Goal: Book appointment/travel/reservation

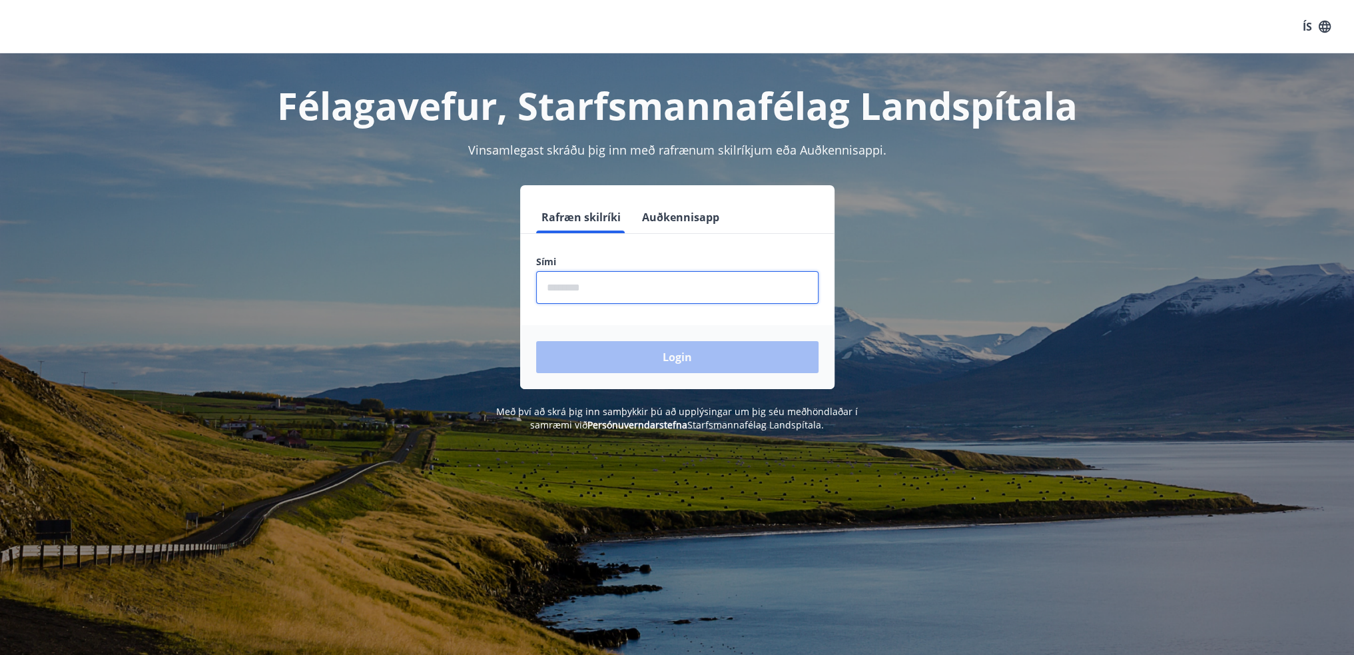
click at [549, 287] on input "phone" at bounding box center [677, 287] width 282 height 33
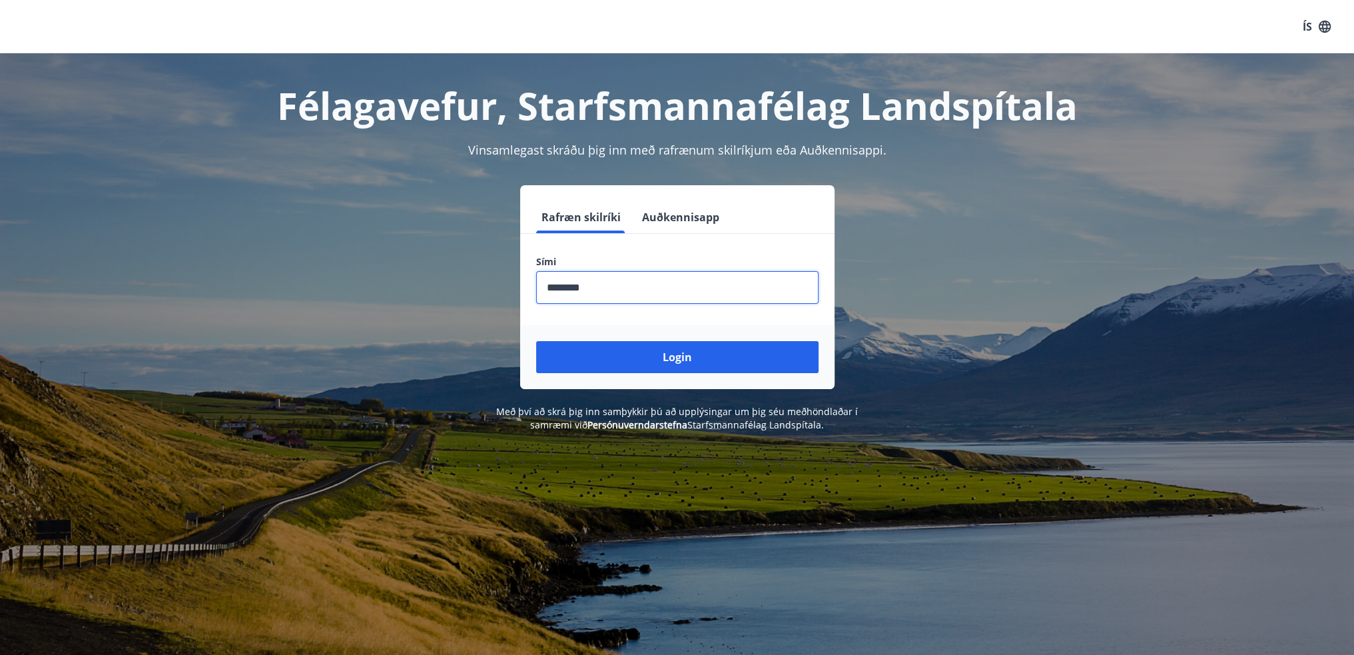
type input "********"
click at [536, 341] on button "Login" at bounding box center [677, 357] width 282 height 32
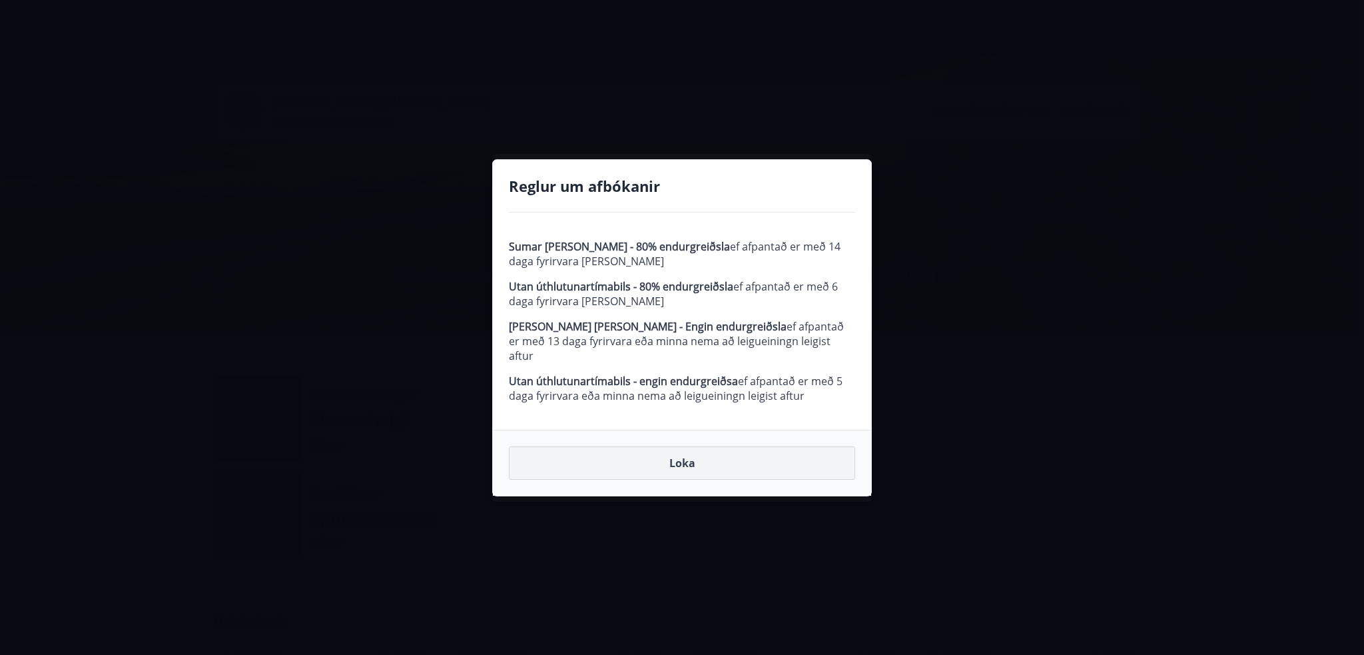
click at [676, 456] on button "Loka" at bounding box center [682, 462] width 346 height 33
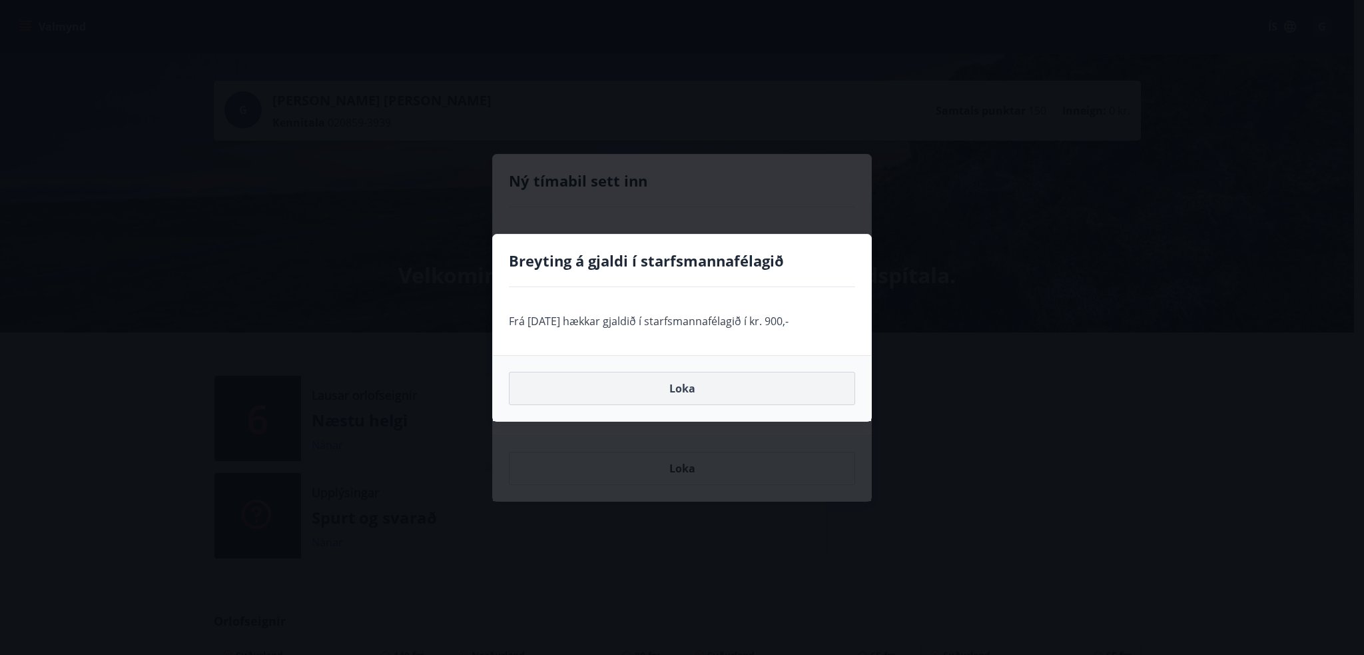
click at [679, 386] on button "Loka" at bounding box center [682, 388] width 346 height 33
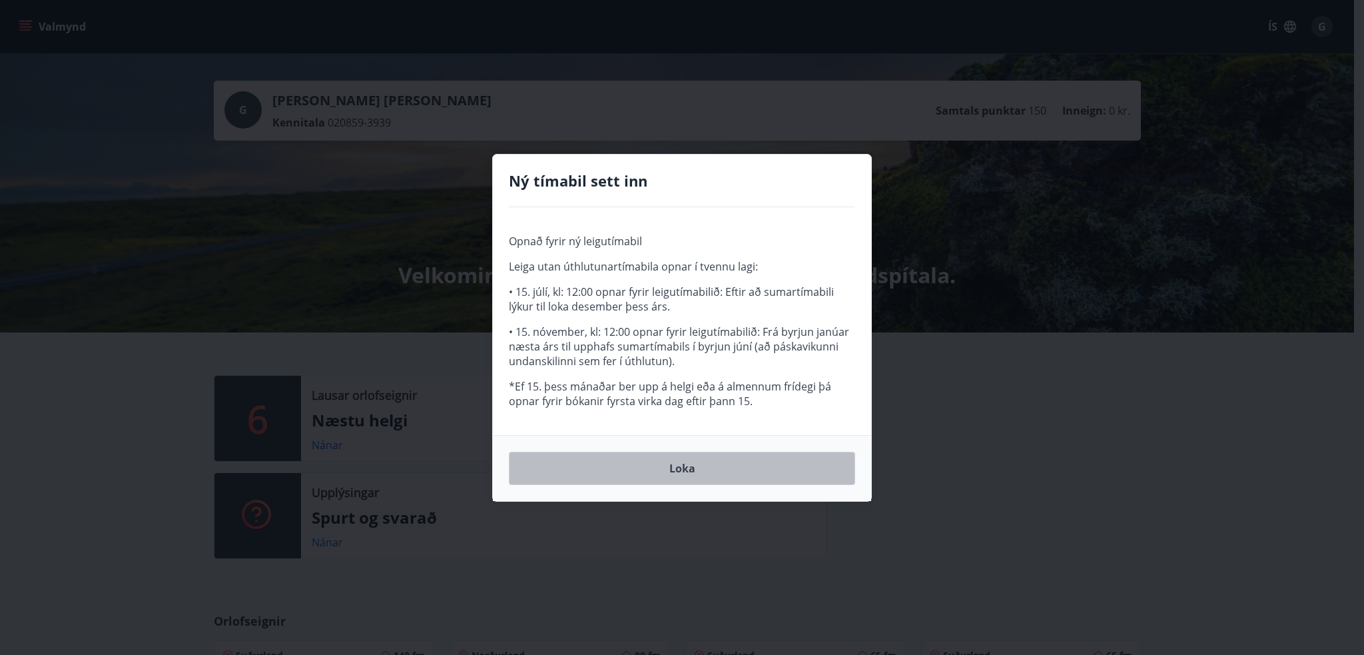
click at [679, 464] on button "Loka" at bounding box center [682, 468] width 346 height 33
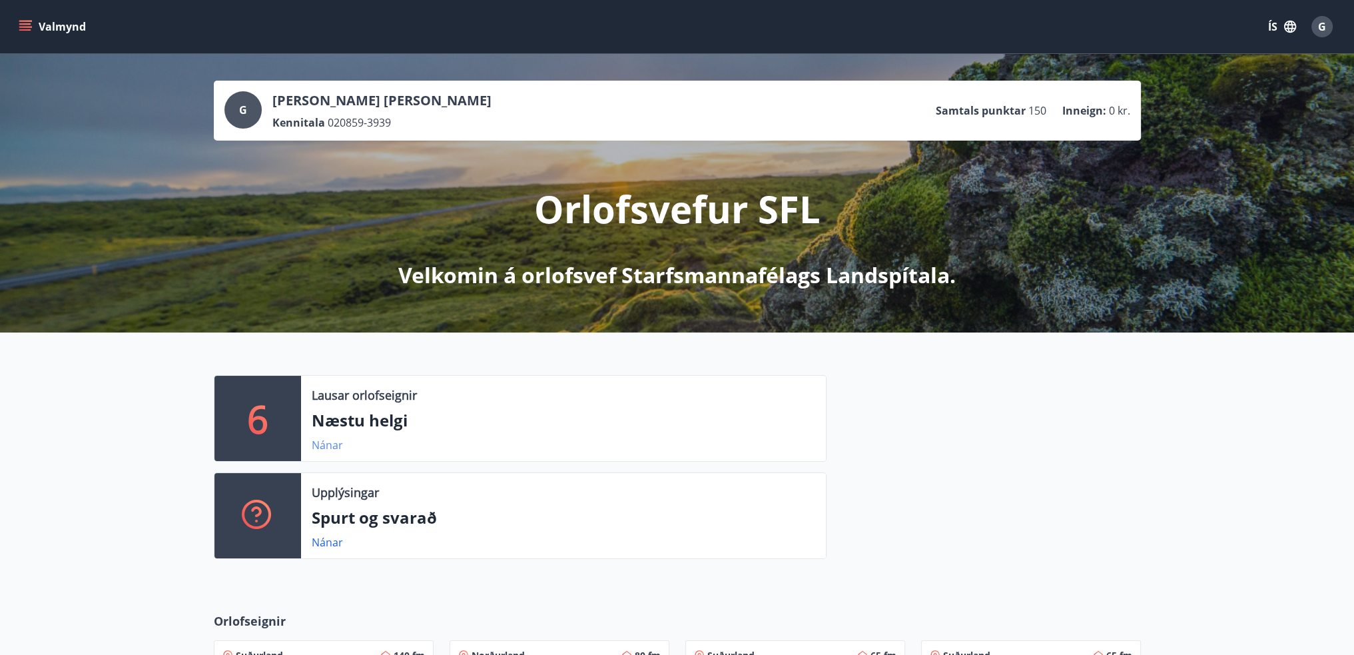
click at [322, 443] on link "Nánar" at bounding box center [327, 445] width 31 height 15
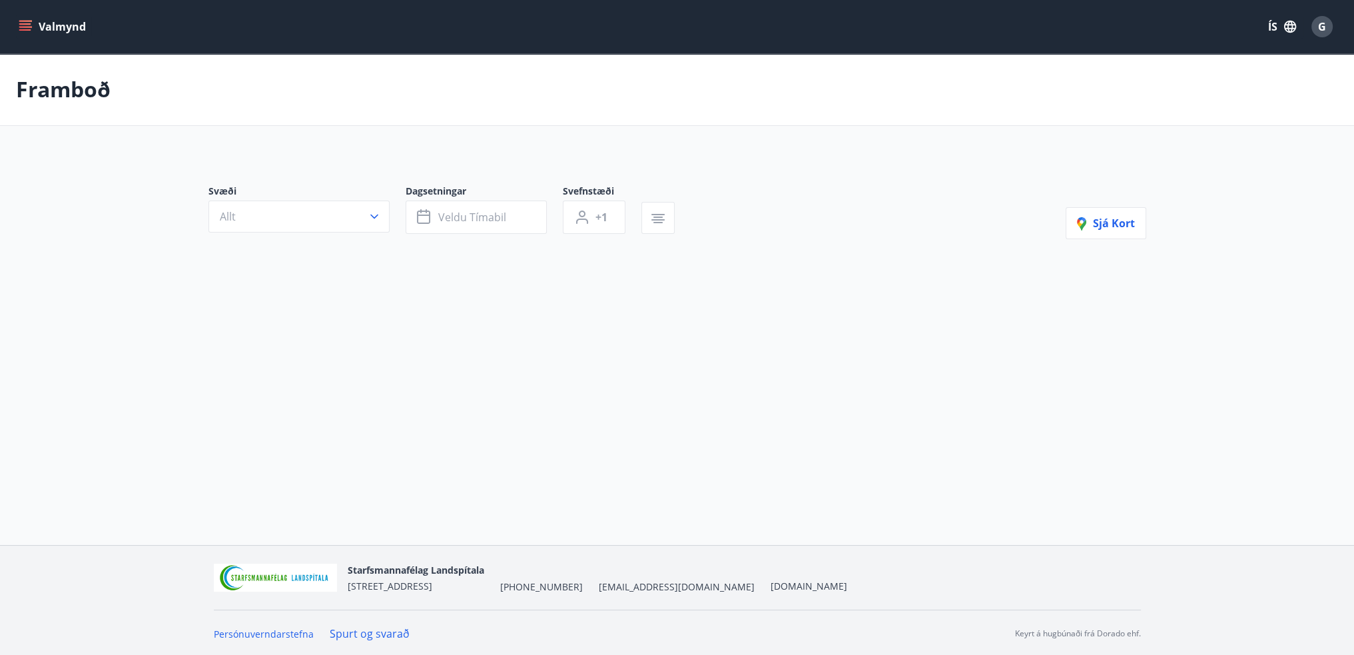
type input "*"
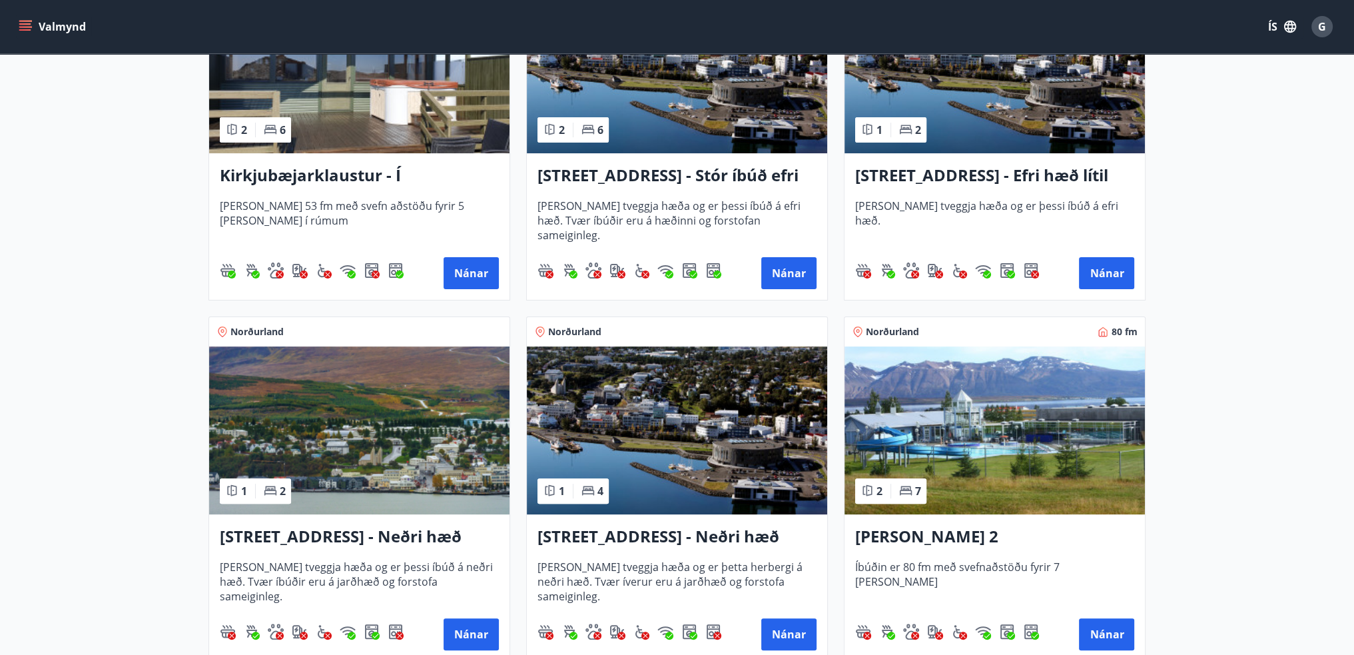
scroll to position [466, 0]
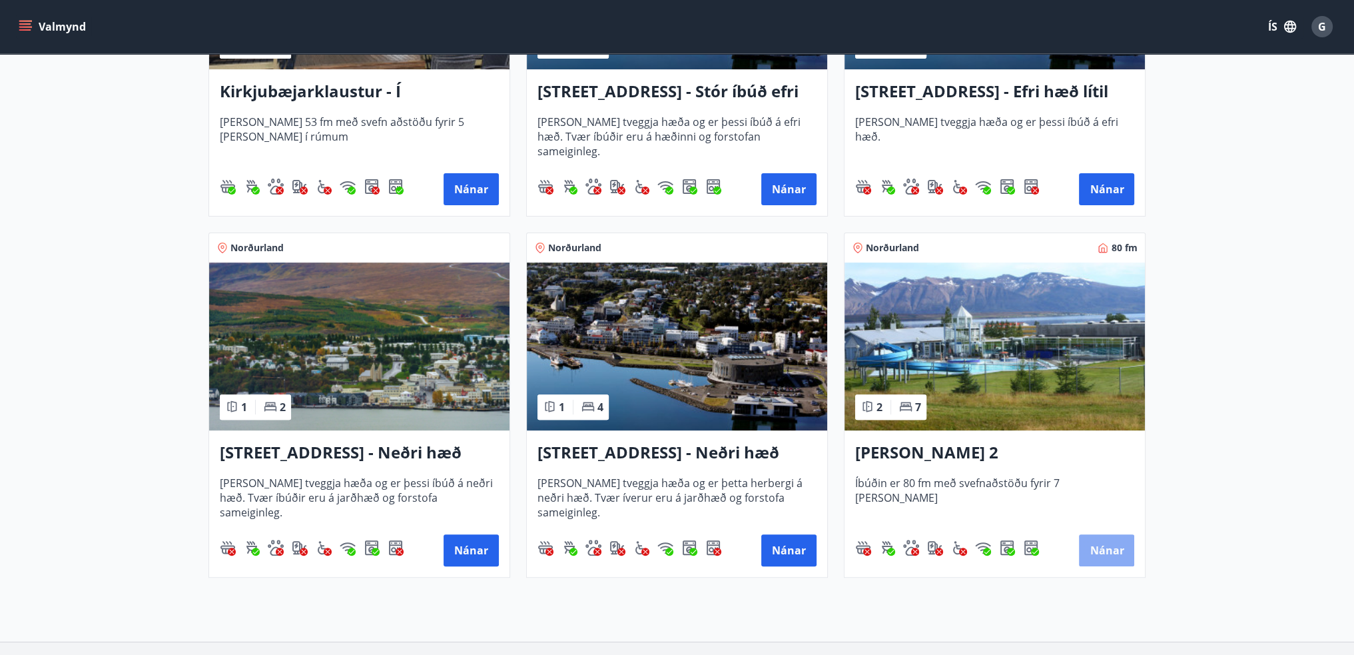
click at [1108, 547] on button "Nánar" at bounding box center [1106, 550] width 55 height 32
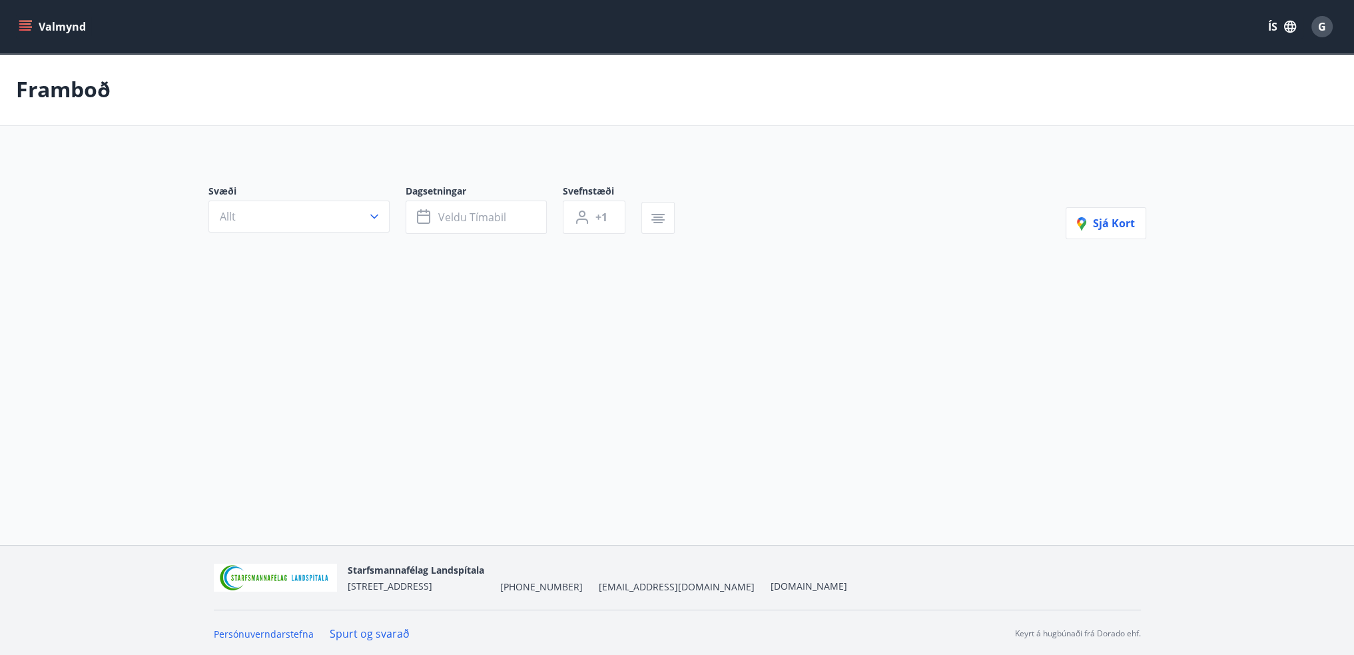
type input "*"
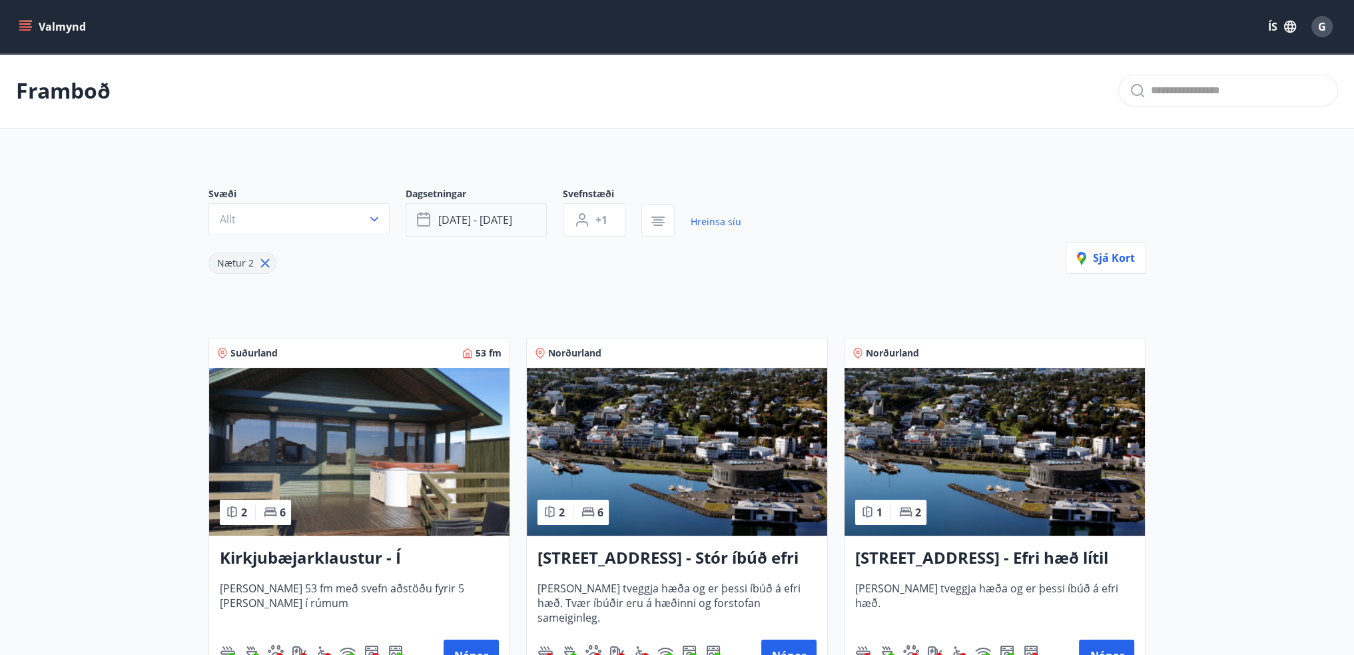
click at [515, 220] on button "sep 19 - sep 22" at bounding box center [476, 219] width 141 height 33
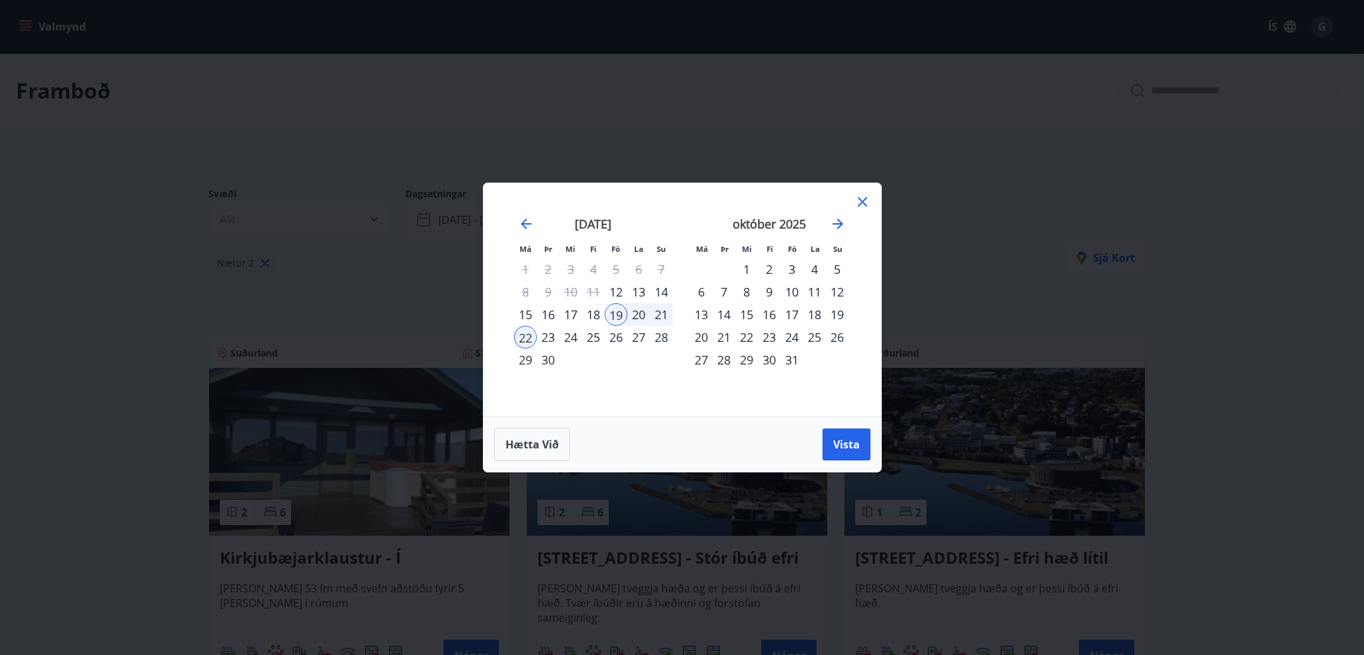
click at [619, 336] on div "26" at bounding box center [616, 337] width 23 height 23
click at [523, 358] on div "29" at bounding box center [525, 359] width 23 height 23
click at [850, 449] on span "Vista" at bounding box center [846, 444] width 27 height 15
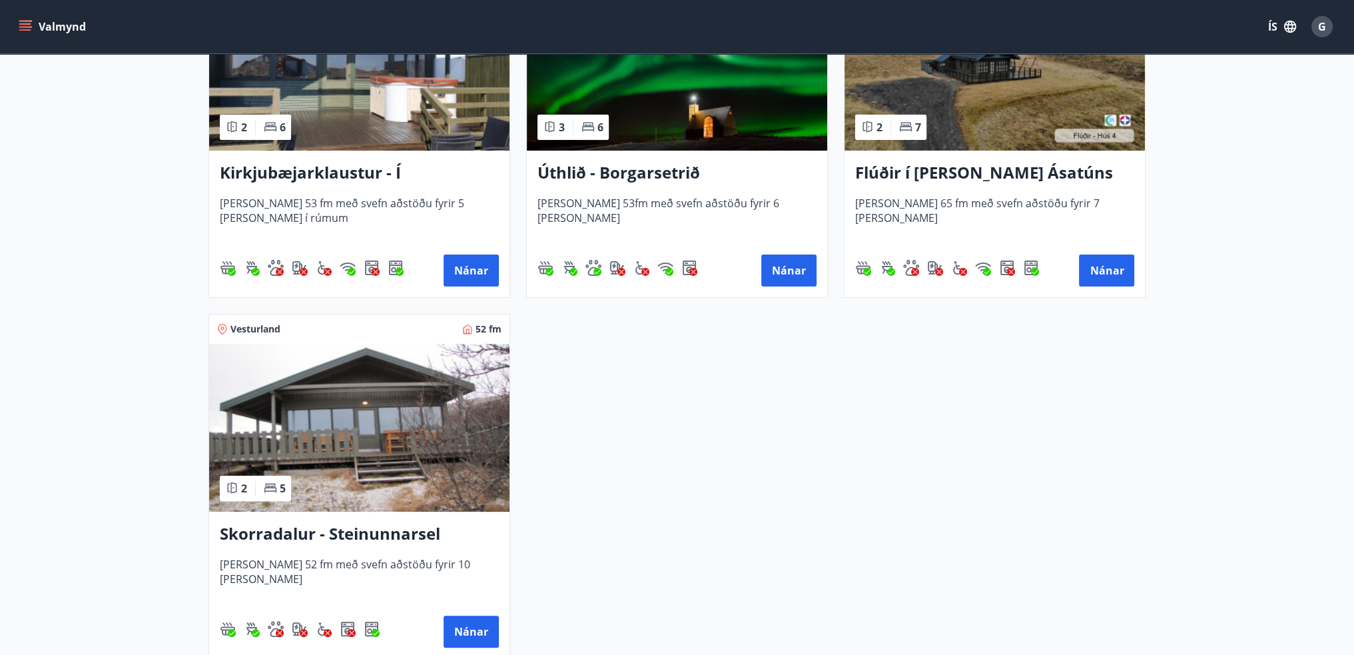
scroll to position [466, 0]
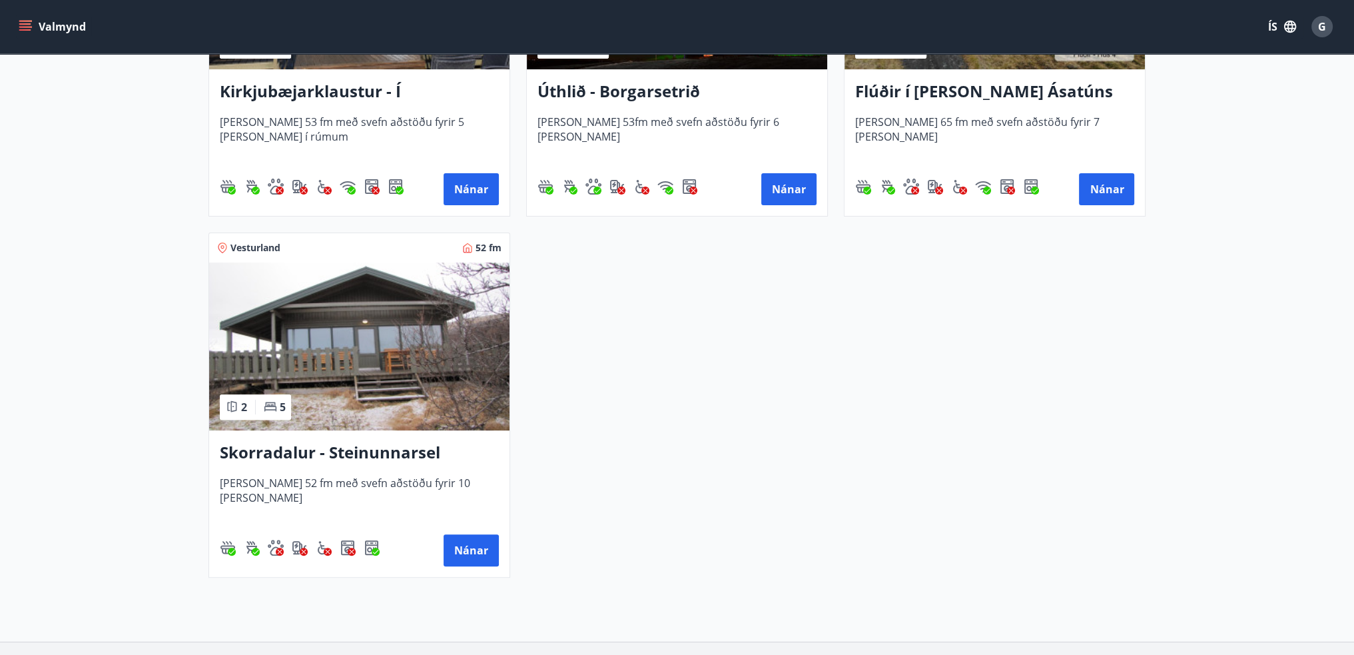
click at [25, 24] on icon "menu" at bounding box center [25, 23] width 12 height 1
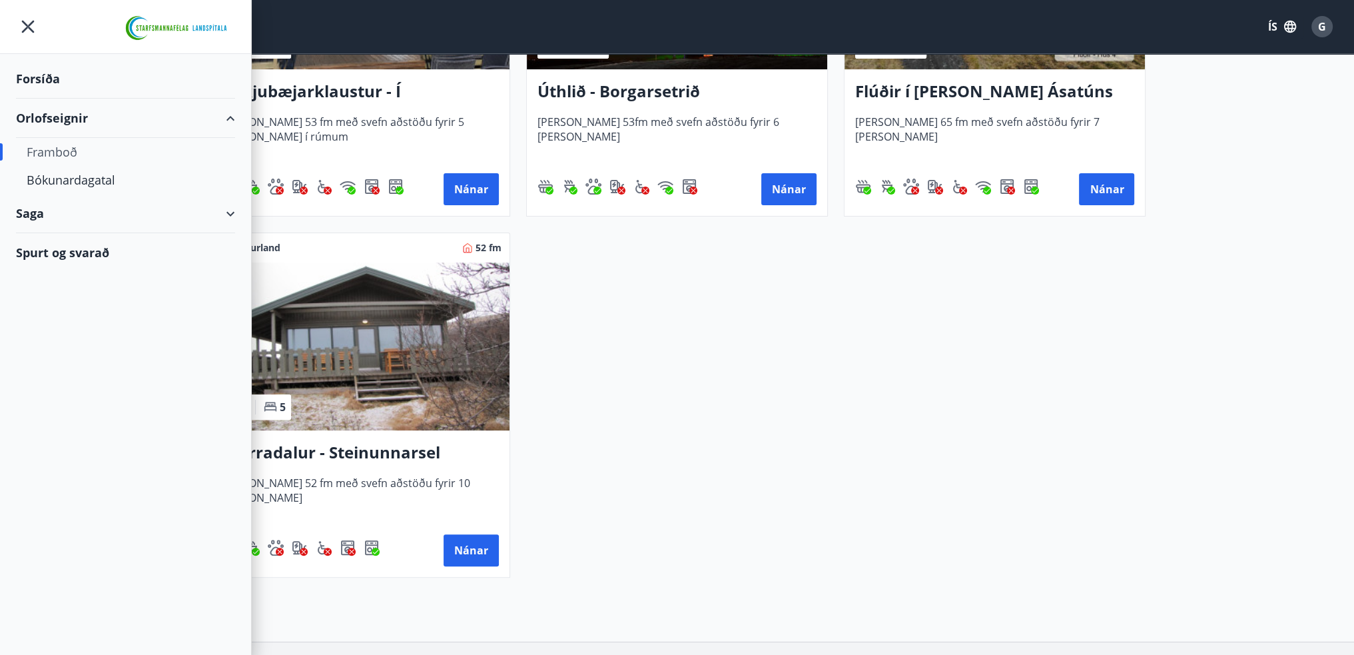
click at [847, 346] on div "Suðurland 53 fm 2 6 Kirkjubæjarklaustur - Í landi Hæðargarðs Húsið er 53 fm með…" at bounding box center [669, 216] width 954 height 722
